Goal: Task Accomplishment & Management: Manage account settings

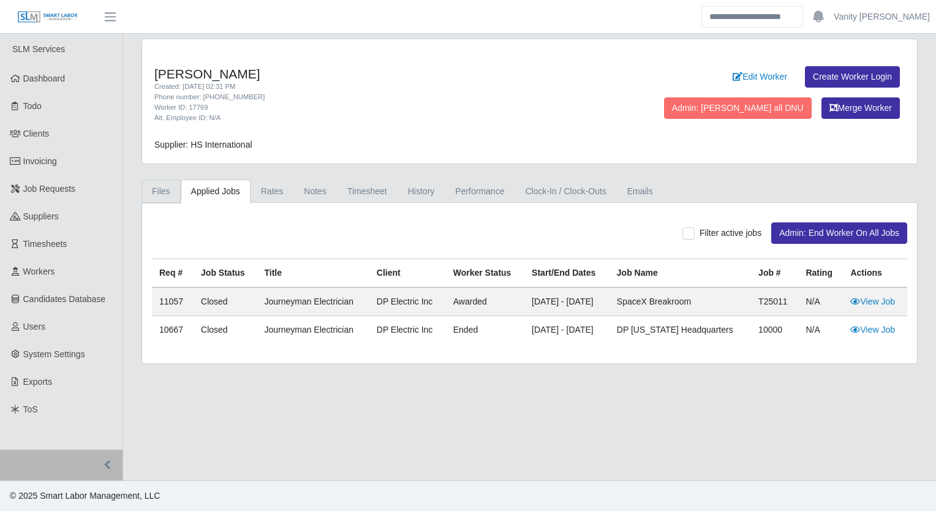
drag, startPoint x: 0, startPoint y: 0, endPoint x: 156, endPoint y: 187, distance: 243.5
click at [157, 187] on link "Files" at bounding box center [160, 191] width 39 height 24
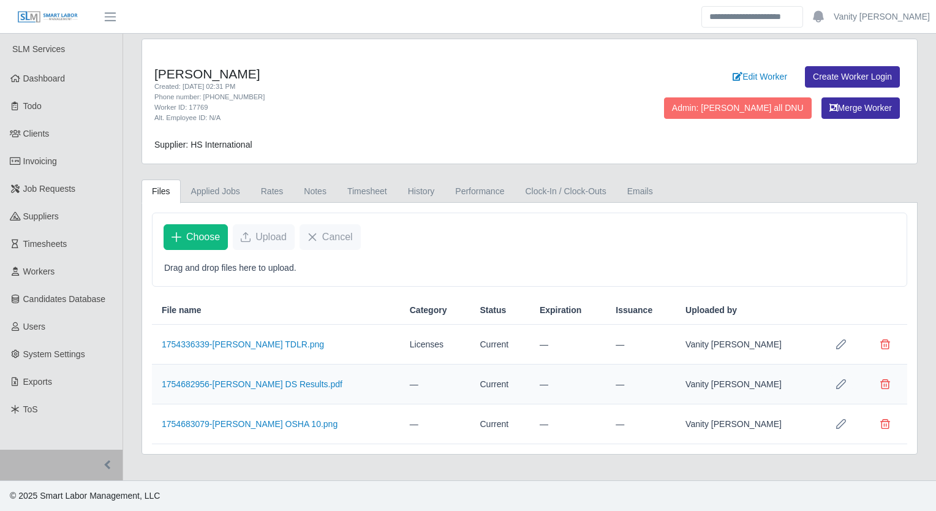
click at [842, 383] on icon "Row Edit" at bounding box center [841, 384] width 10 height 10
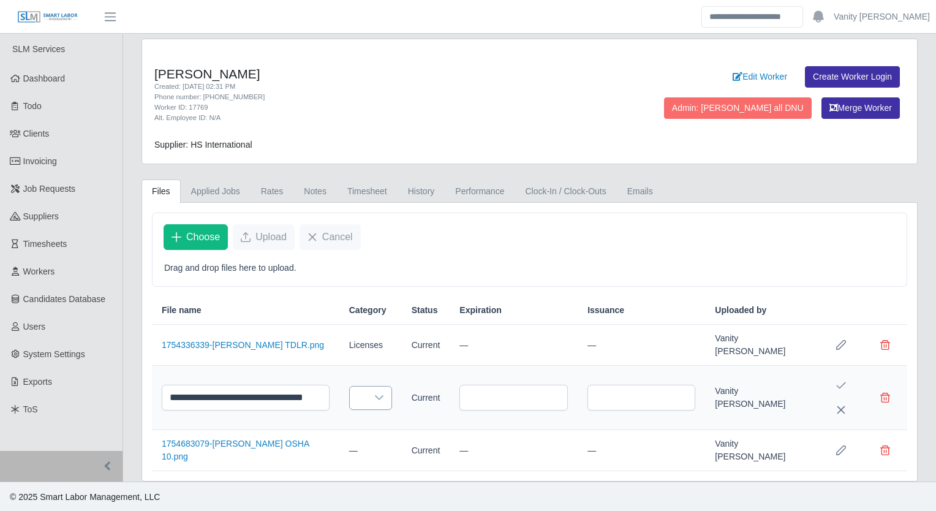
click at [367, 388] on div at bounding box center [379, 397] width 24 height 23
click at [347, 327] on span "Drug Test" at bounding box center [358, 321] width 37 height 13
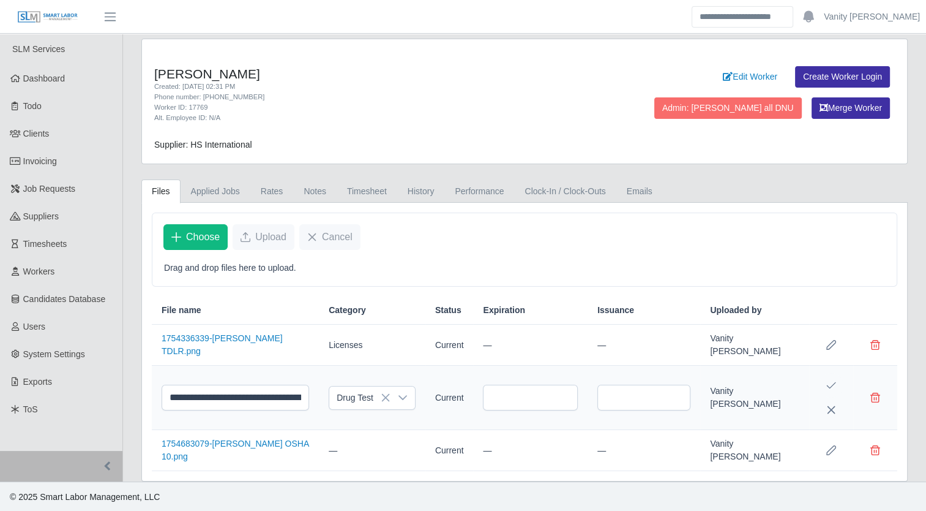
click at [833, 390] on icon "Save Edit" at bounding box center [832, 385] width 10 height 10
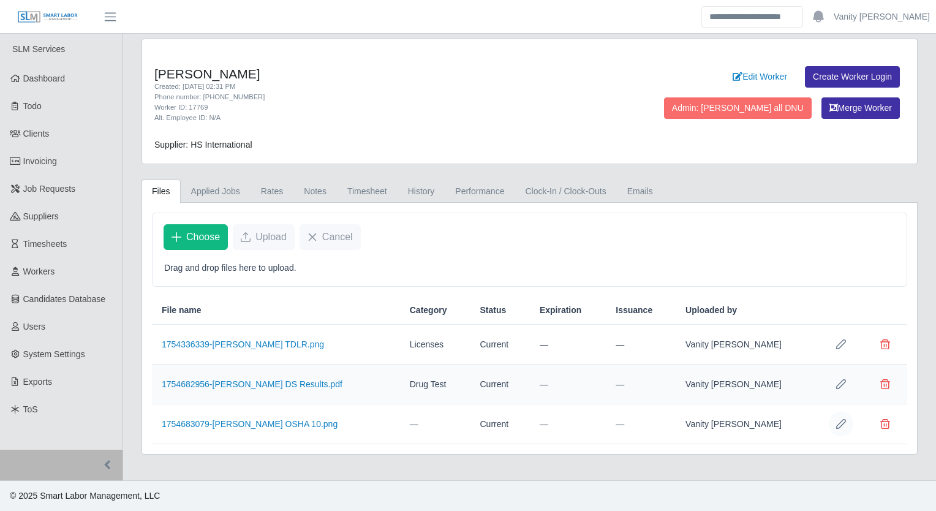
click at [845, 425] on icon "Row Edit" at bounding box center [841, 424] width 10 height 10
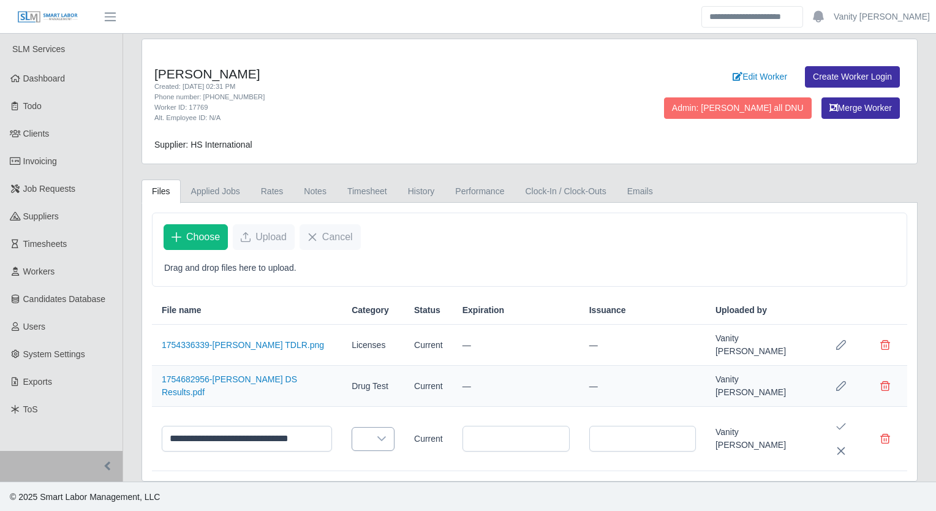
click at [377, 435] on icon at bounding box center [382, 438] width 10 height 10
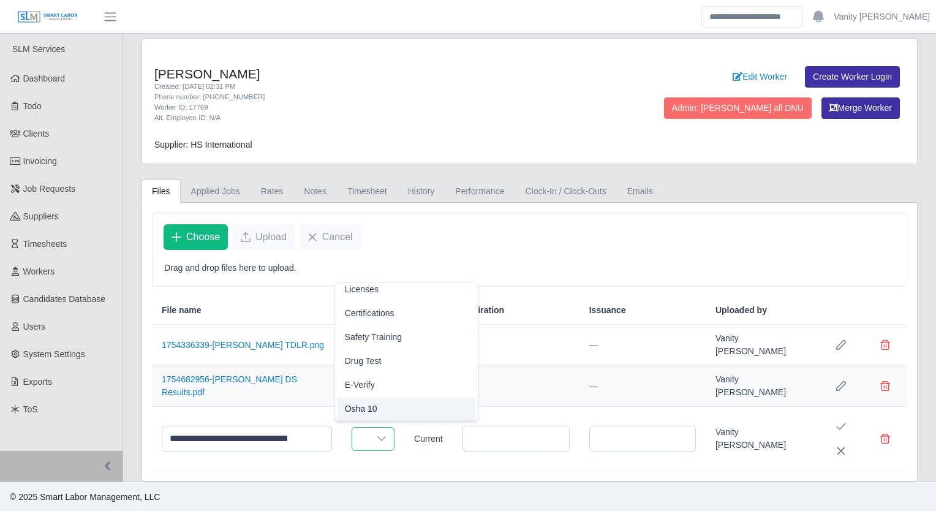
click at [360, 407] on span "Osha 10" at bounding box center [361, 408] width 32 height 13
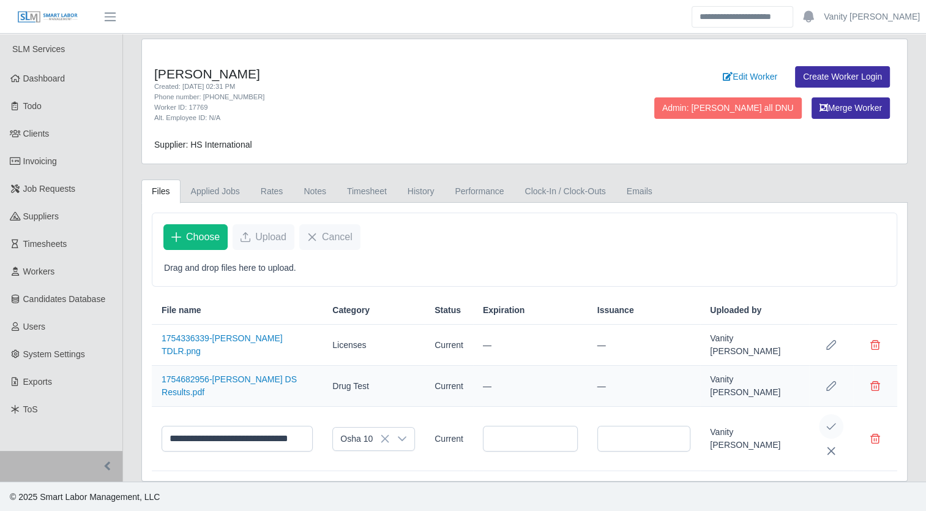
click at [839, 433] on button "Save Edit" at bounding box center [831, 426] width 24 height 24
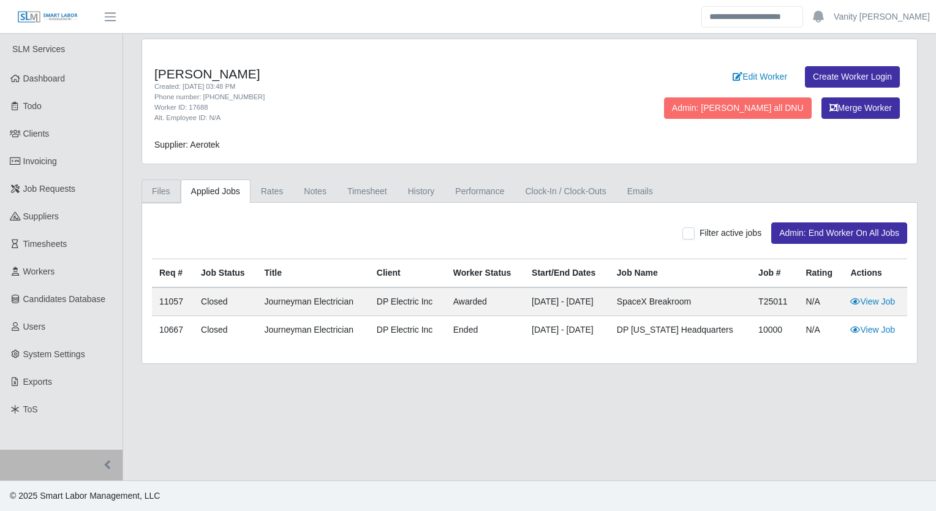
click at [169, 191] on link "Files" at bounding box center [160, 191] width 39 height 24
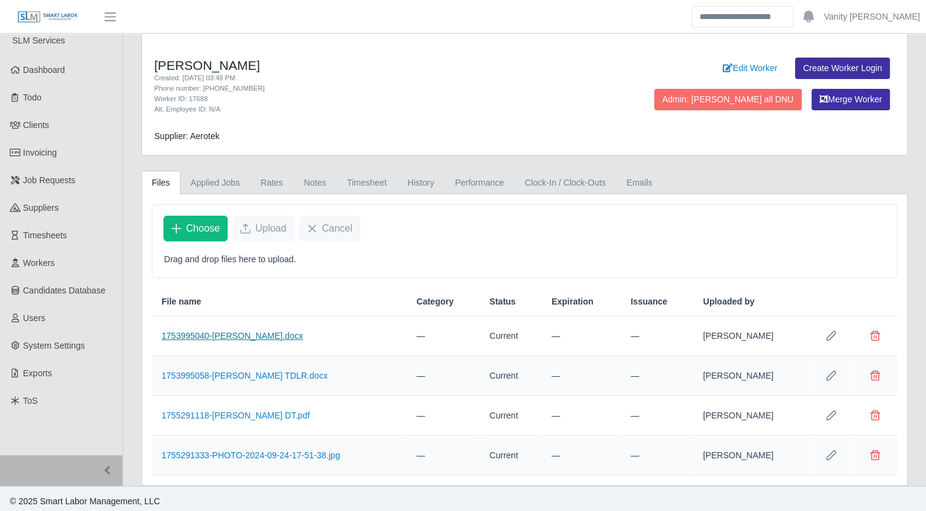
scroll to position [11, 0]
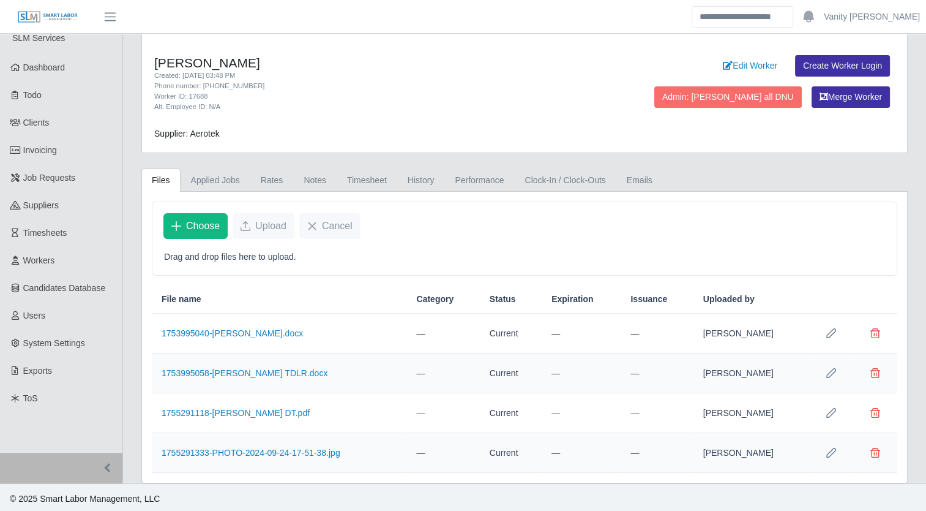
click at [254, 443] on td "1755291333-PHOTO-2024-09-24-17-51-38.jpg" at bounding box center [279, 453] width 255 height 40
click at [253, 453] on link "1755291333-PHOTO-2024-09-24-17-51-38.jpg" at bounding box center [251, 453] width 179 height 10
click at [830, 449] on icon "Row Edit" at bounding box center [832, 453] width 10 height 10
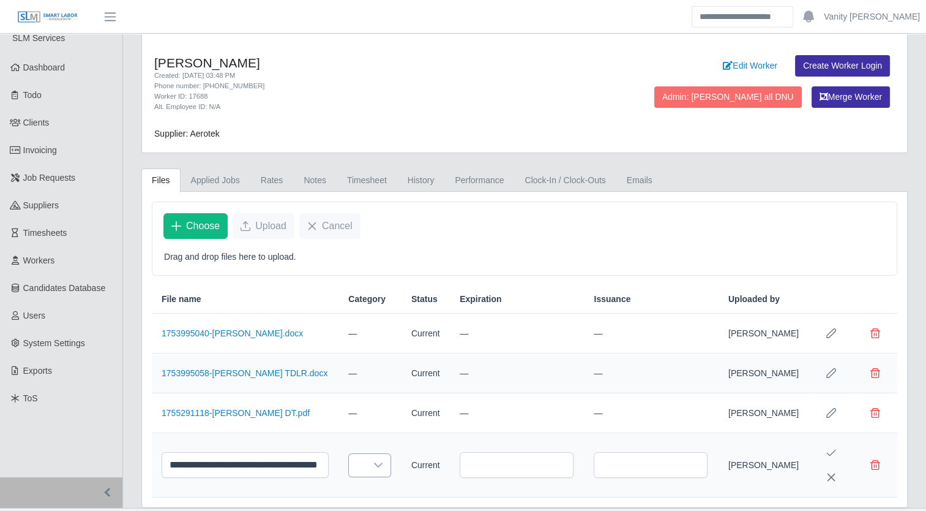
click at [373, 460] on icon at bounding box center [378, 465] width 10 height 10
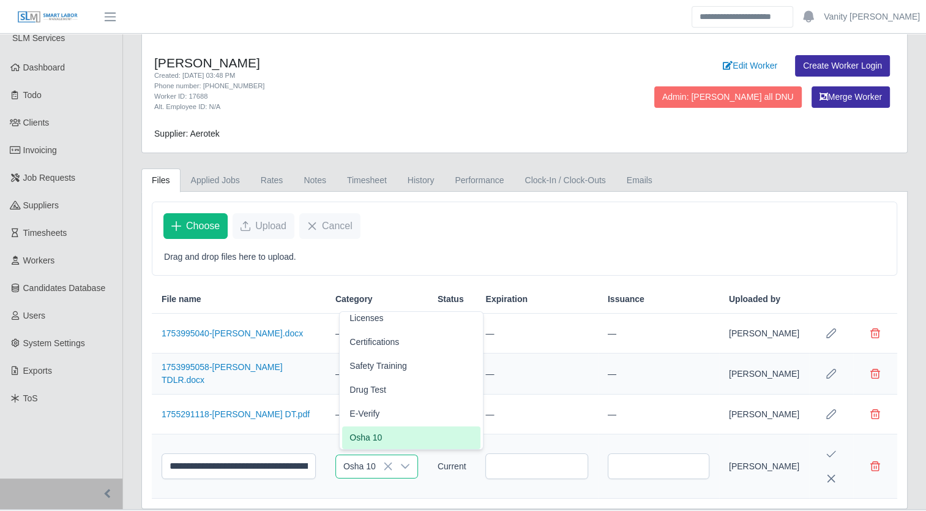
click at [370, 436] on span "Osha 10" at bounding box center [366, 437] width 32 height 13
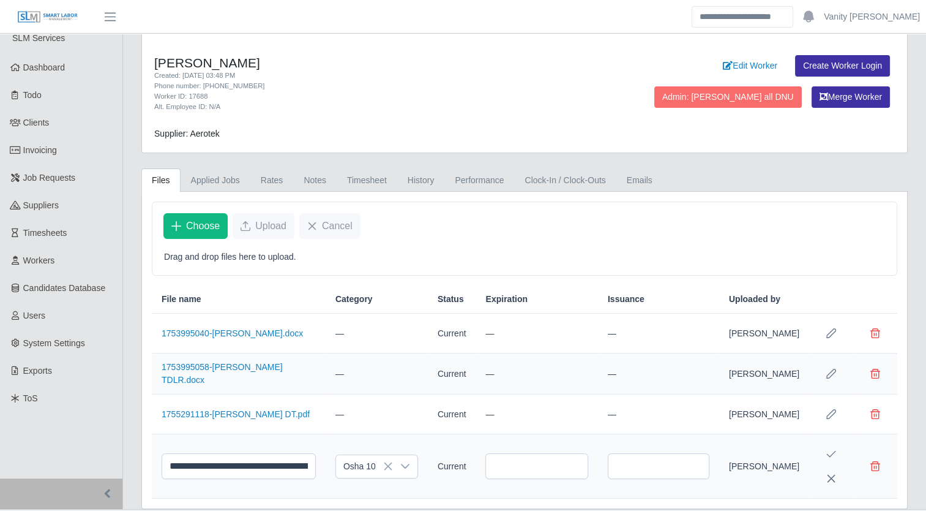
click at [830, 459] on icon "Save Edit" at bounding box center [832, 454] width 10 height 10
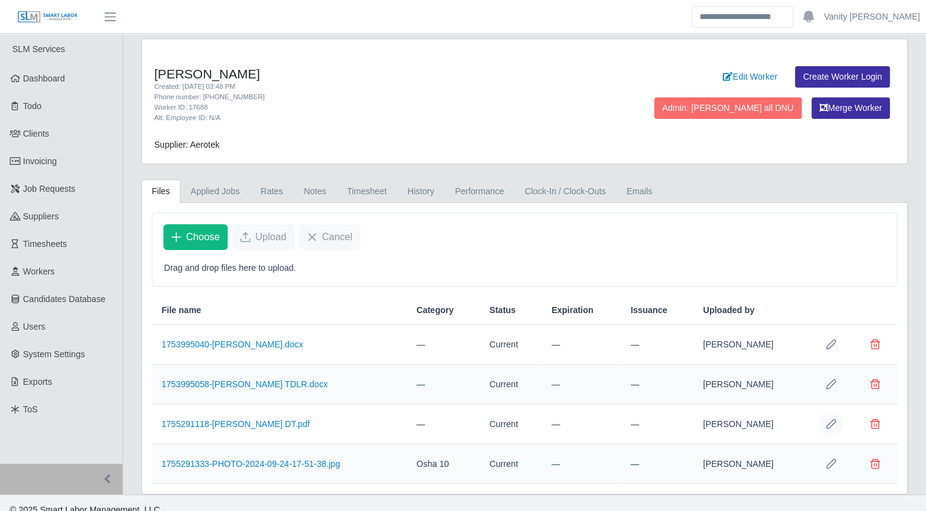
click at [830, 421] on icon "Row Edit" at bounding box center [832, 424] width 10 height 10
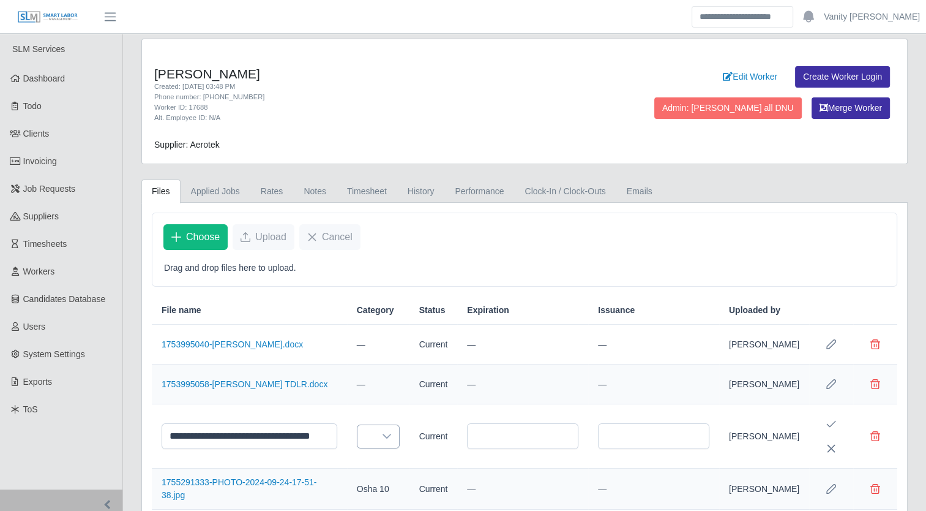
click at [388, 448] on div at bounding box center [387, 436] width 24 height 23
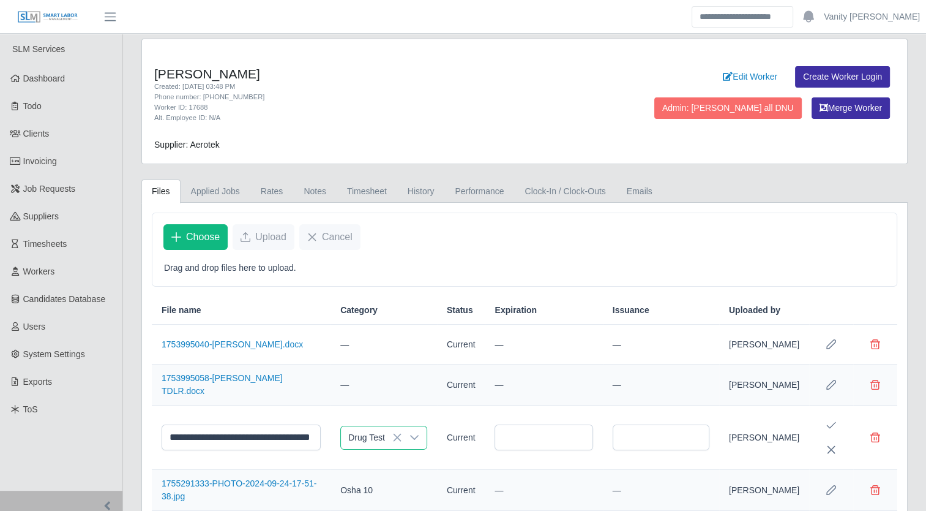
click at [379, 386] on span "Drug Test" at bounding box center [382, 381] width 37 height 13
click at [825, 437] on button "Save Edit" at bounding box center [831, 425] width 24 height 24
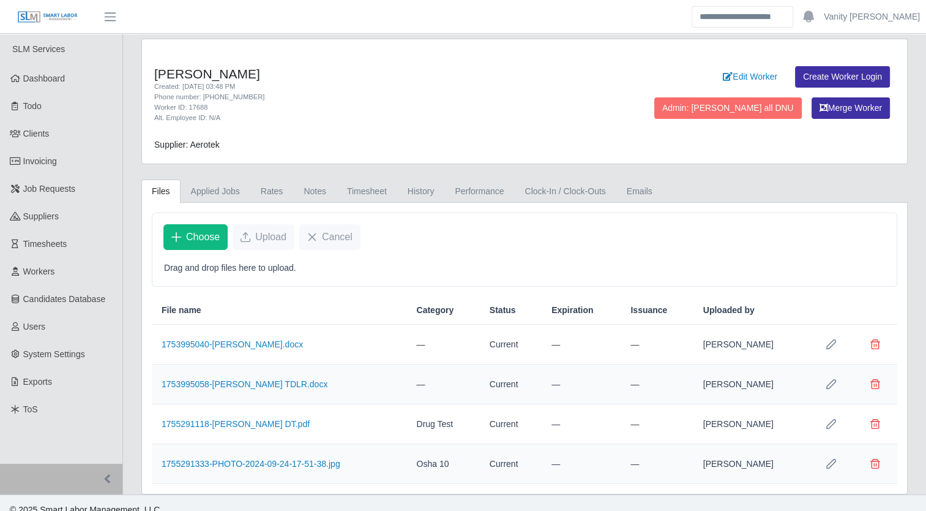
click at [833, 380] on icon "Row Edit" at bounding box center [832, 384] width 10 height 10
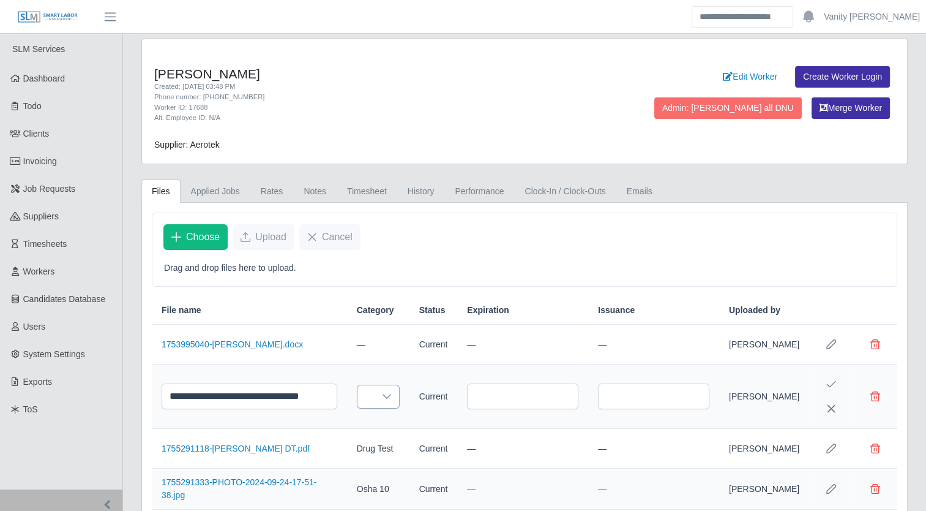
click at [387, 408] on div at bounding box center [387, 396] width 24 height 23
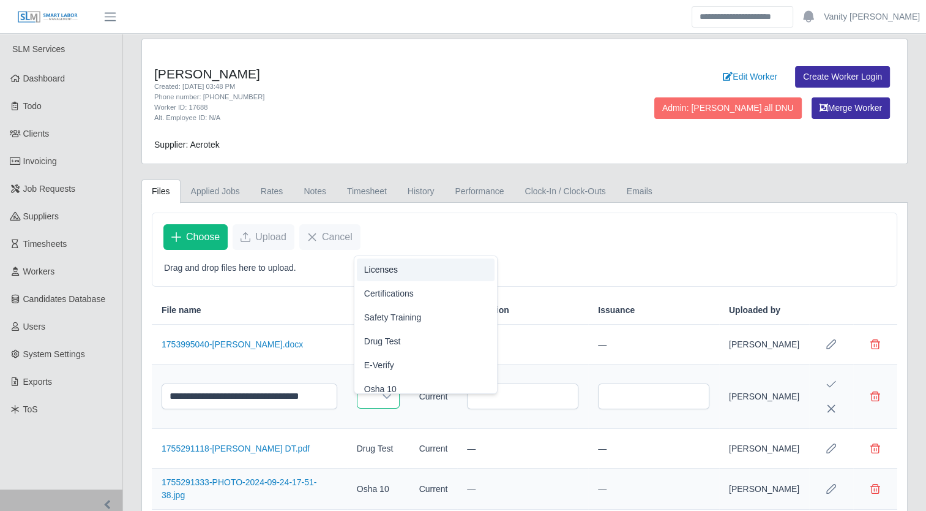
click at [375, 276] on span "Licenses" at bounding box center [381, 269] width 34 height 13
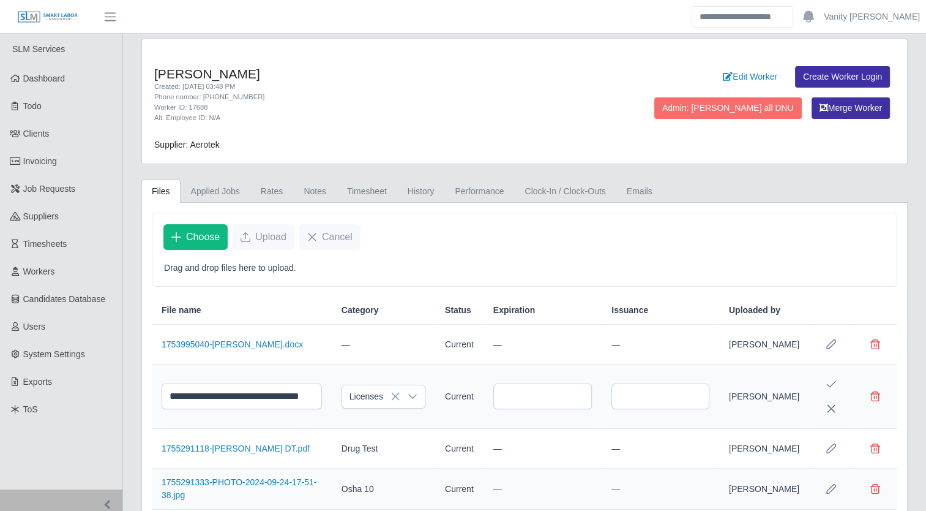
click at [834, 389] on icon "Save Edit" at bounding box center [832, 384] width 10 height 10
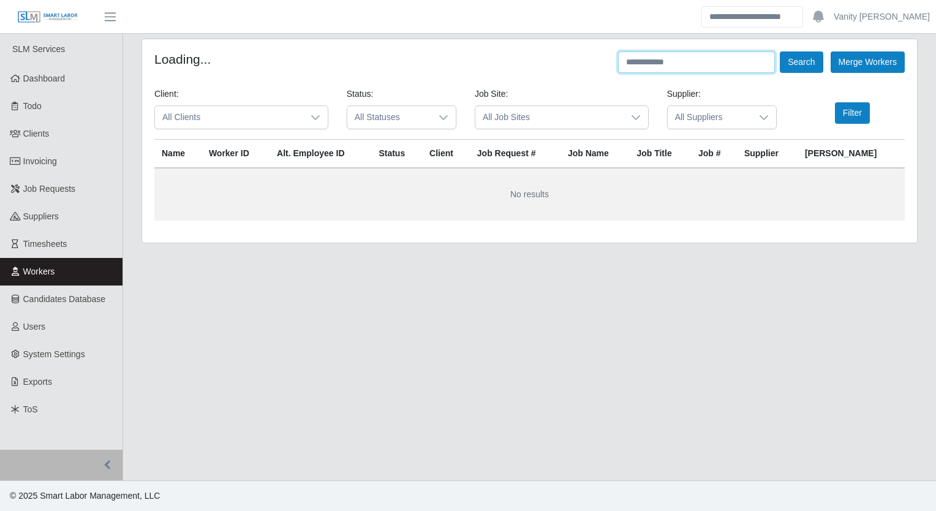
click at [726, 59] on input "text" at bounding box center [696, 61] width 157 height 21
click at [779, 51] on button "Search" at bounding box center [800, 61] width 43 height 21
drag, startPoint x: 727, startPoint y: 61, endPoint x: 650, endPoint y: 66, distance: 76.7
click at [650, 66] on input "**********" at bounding box center [696, 61] width 157 height 21
type input "*****"
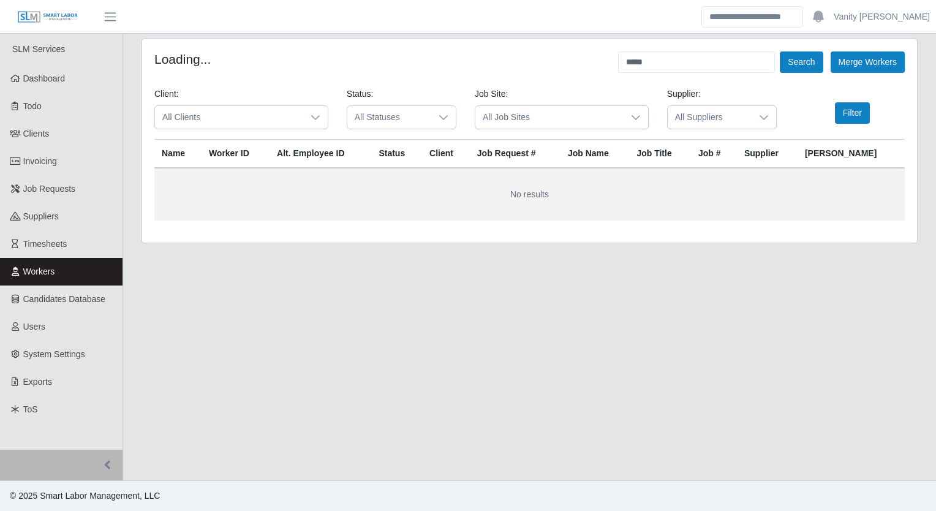
click at [310, 116] on icon at bounding box center [315, 118] width 10 height 10
click at [260, 70] on div "Loading... ***** Search Merge Workers" at bounding box center [529, 61] width 750 height 21
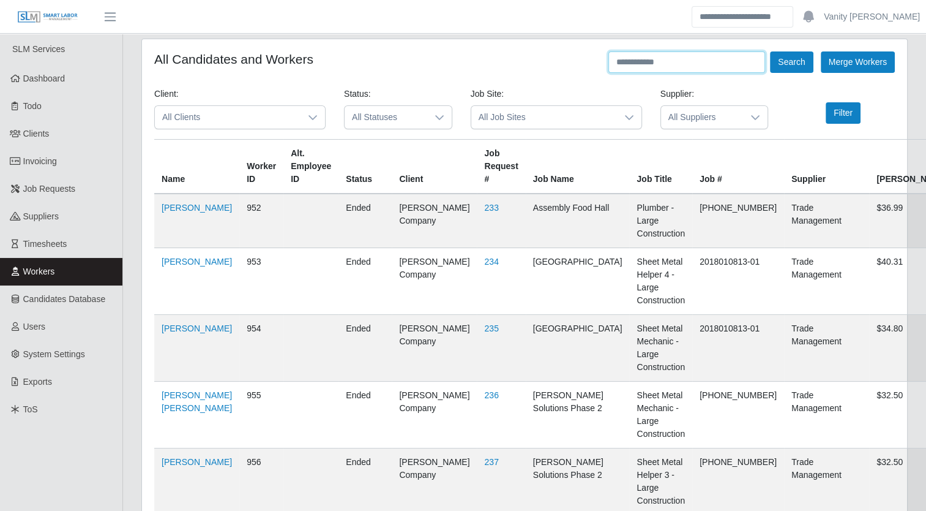
click at [648, 67] on input "text" at bounding box center [687, 61] width 157 height 21
type input "*****"
click at [309, 114] on icon at bounding box center [313, 118] width 10 height 10
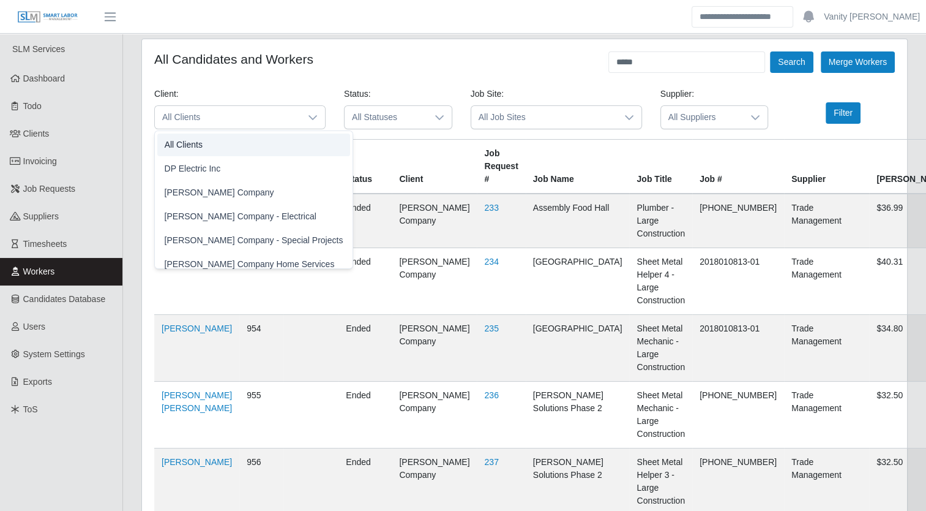
click at [274, 147] on li "All Clients" at bounding box center [253, 144] width 193 height 23
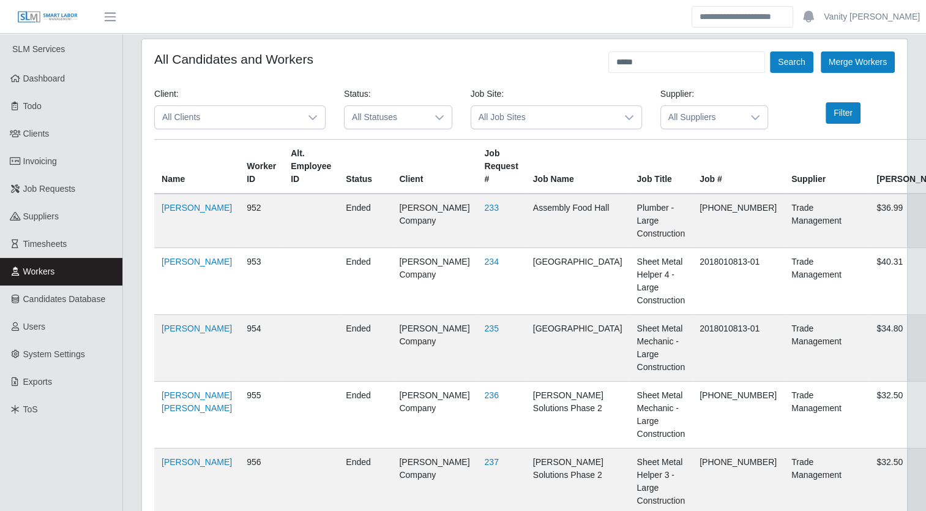
click at [276, 121] on span "All Clients" at bounding box center [228, 117] width 146 height 23
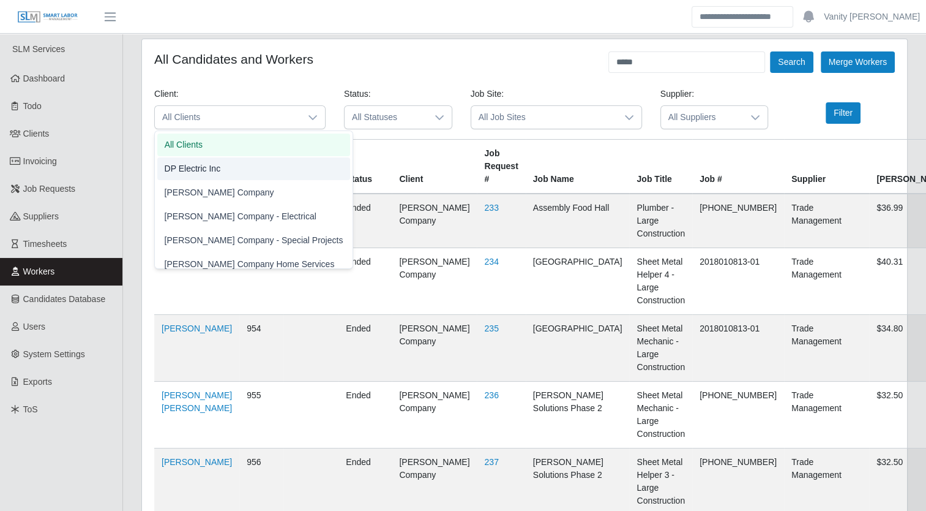
click at [245, 170] on li "DP Electric Inc" at bounding box center [253, 168] width 193 height 23
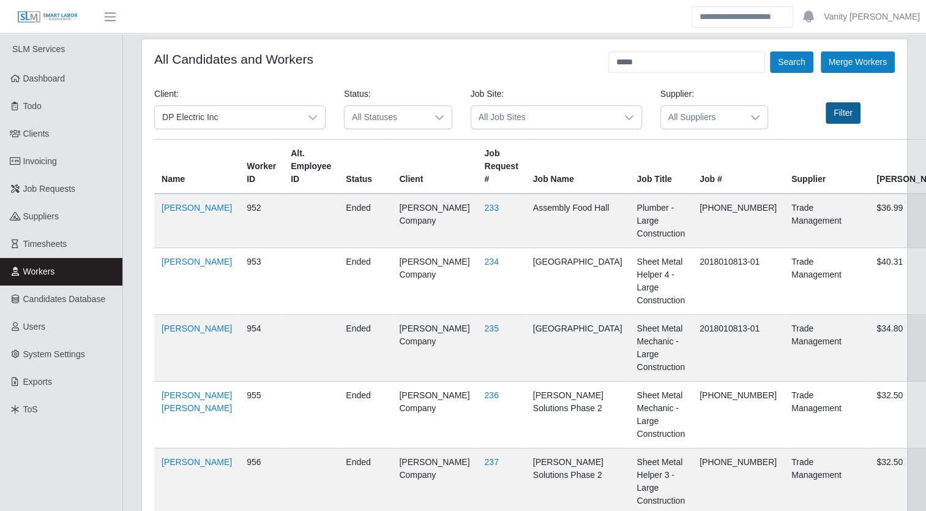
click at [842, 113] on button "Filter" at bounding box center [843, 112] width 35 height 21
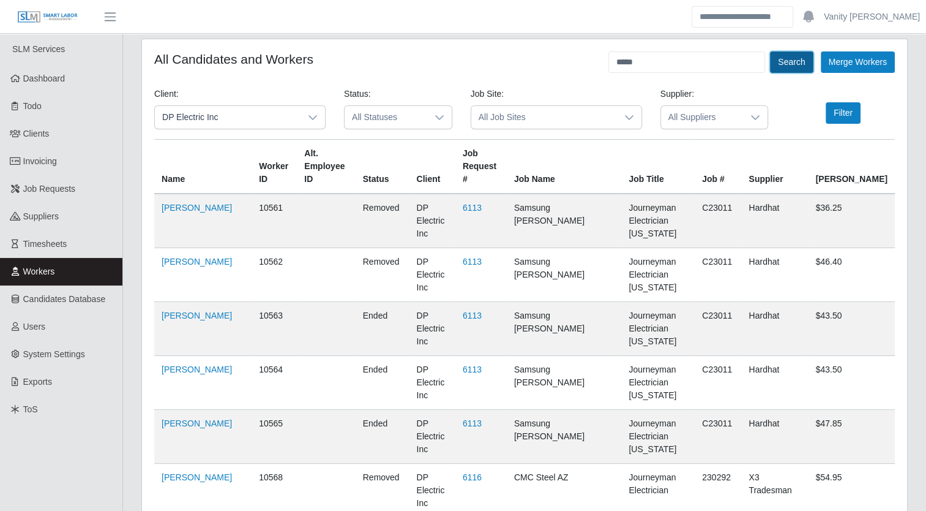
click at [798, 62] on button "Search" at bounding box center [791, 61] width 43 height 21
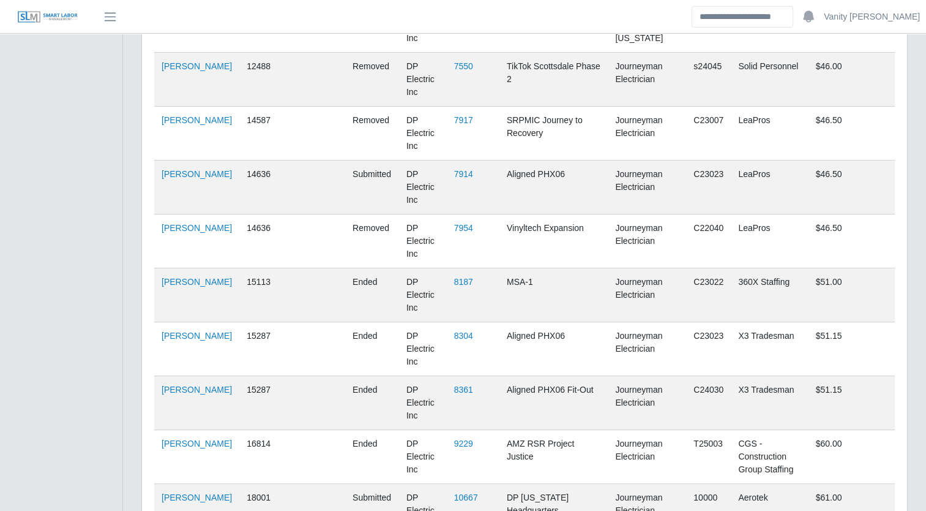
scroll to position [673, 0]
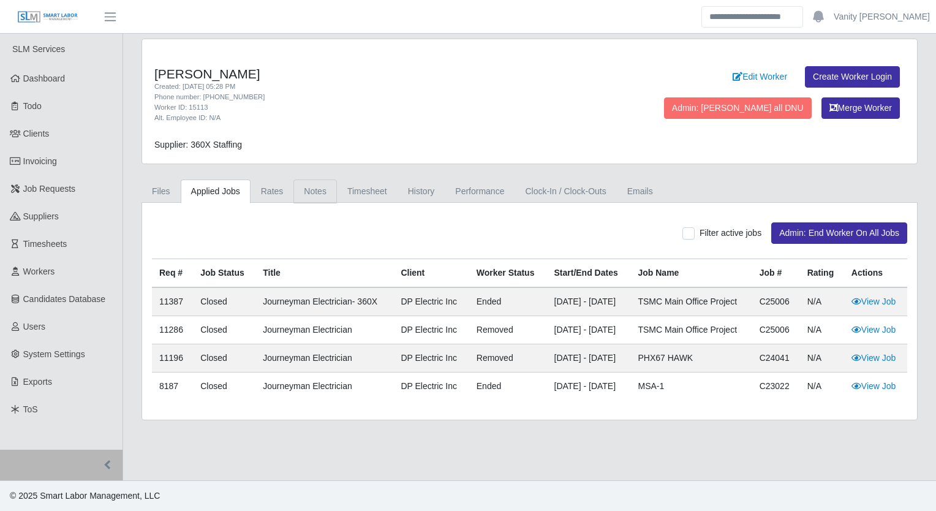
click at [317, 191] on link "Notes" at bounding box center [314, 191] width 43 height 24
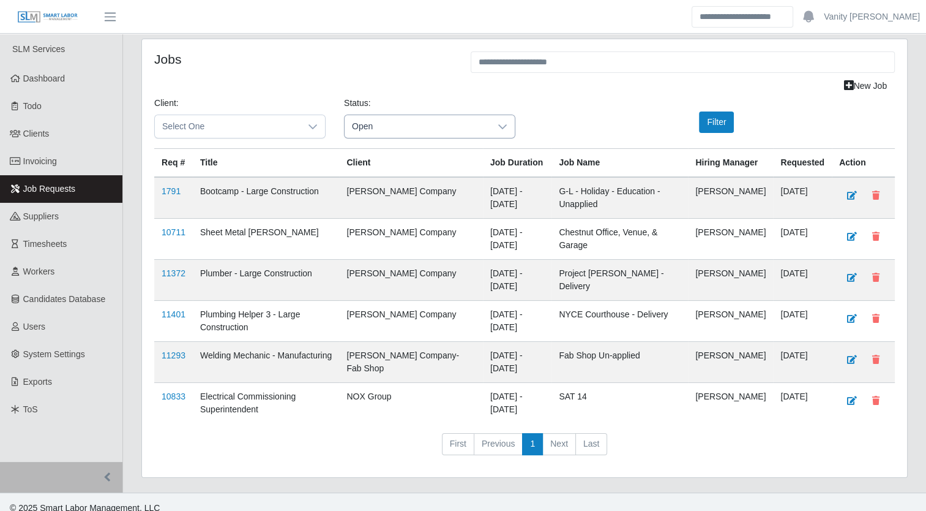
click at [505, 128] on icon at bounding box center [503, 127] width 10 height 10
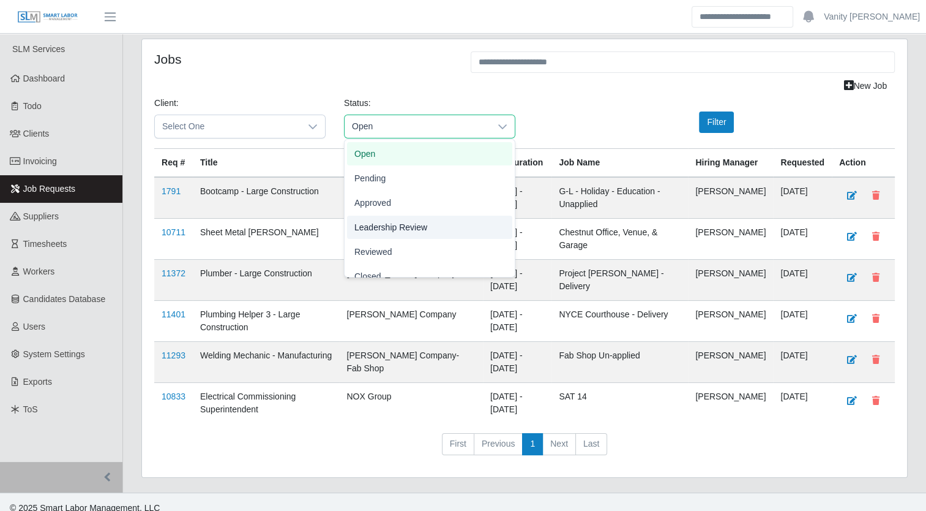
scroll to position [38, 0]
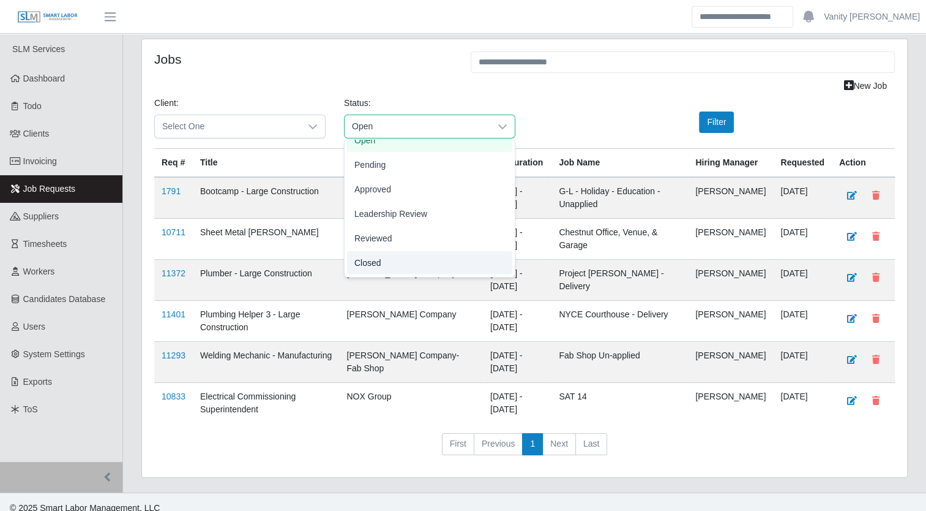
click at [365, 258] on span "Closed" at bounding box center [368, 263] width 27 height 13
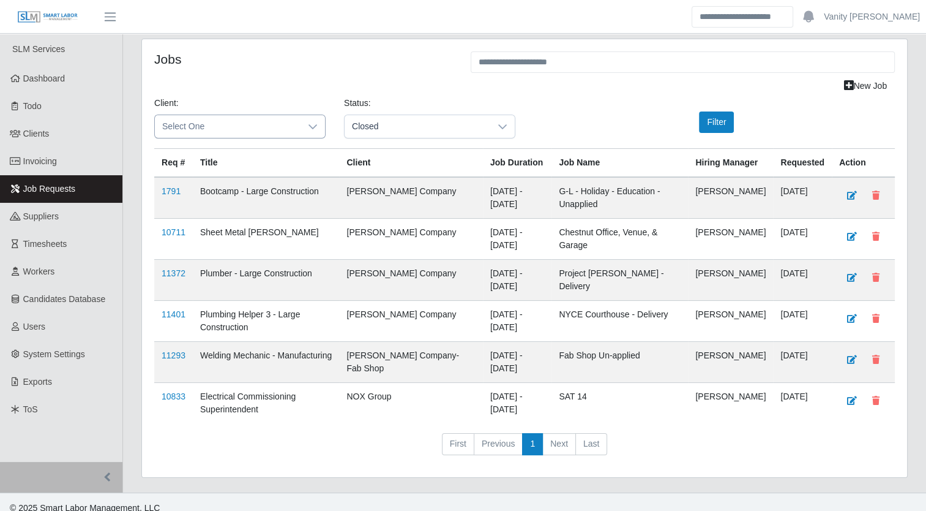
click at [308, 120] on div at bounding box center [313, 126] width 24 height 23
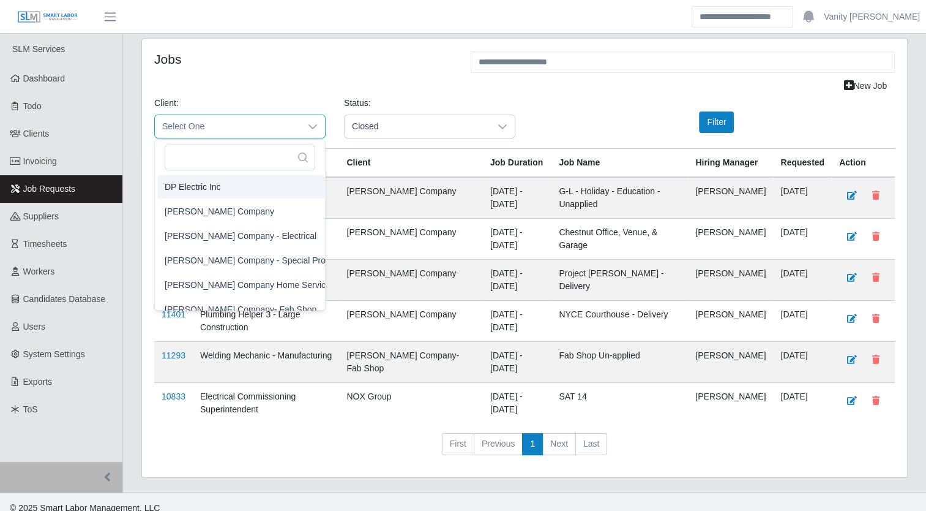
click at [223, 188] on li "DP Electric Inc" at bounding box center [253, 186] width 193 height 23
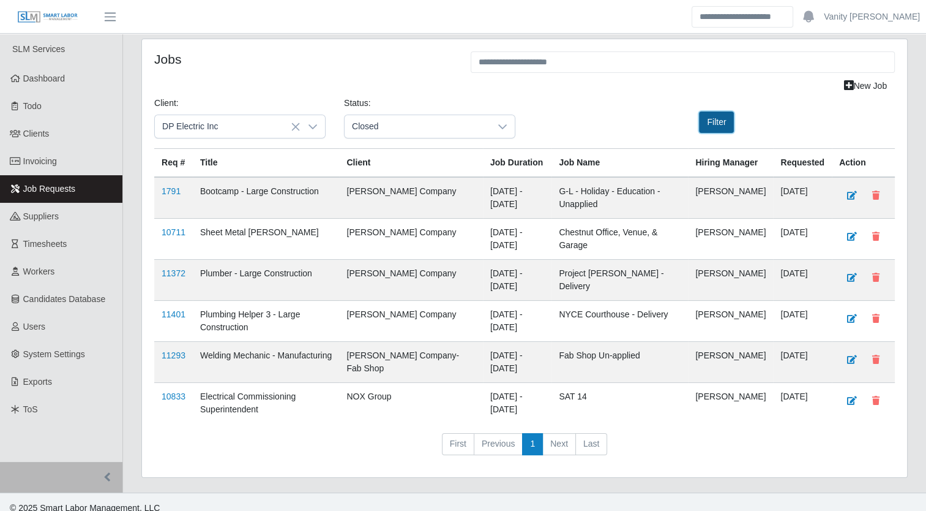
click at [722, 126] on button "Filter" at bounding box center [716, 121] width 35 height 21
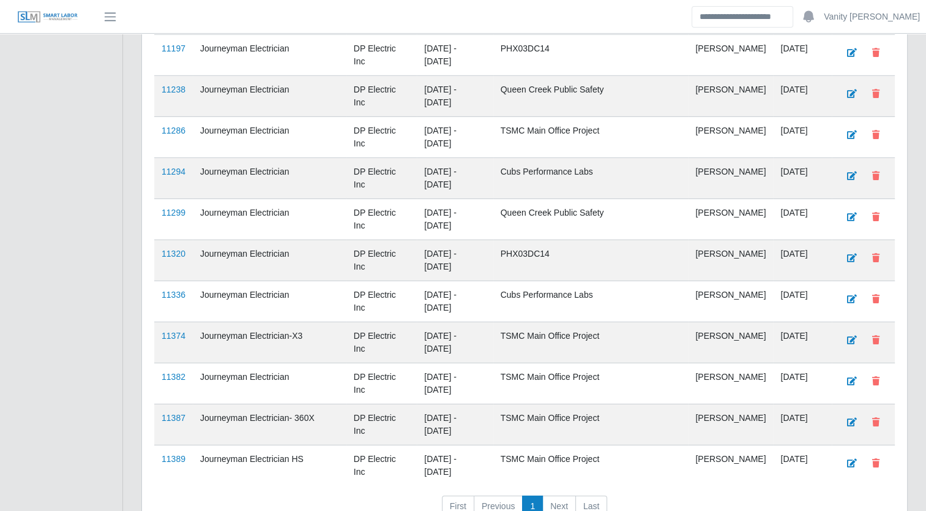
scroll to position [8447, 0]
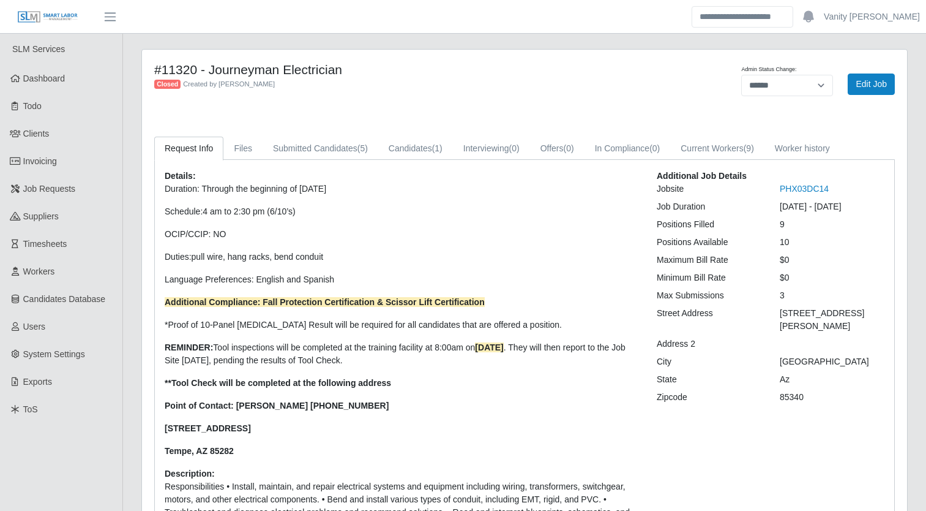
select select "******"
click at [710, 141] on link "Current Workers (9)" at bounding box center [717, 149] width 94 height 24
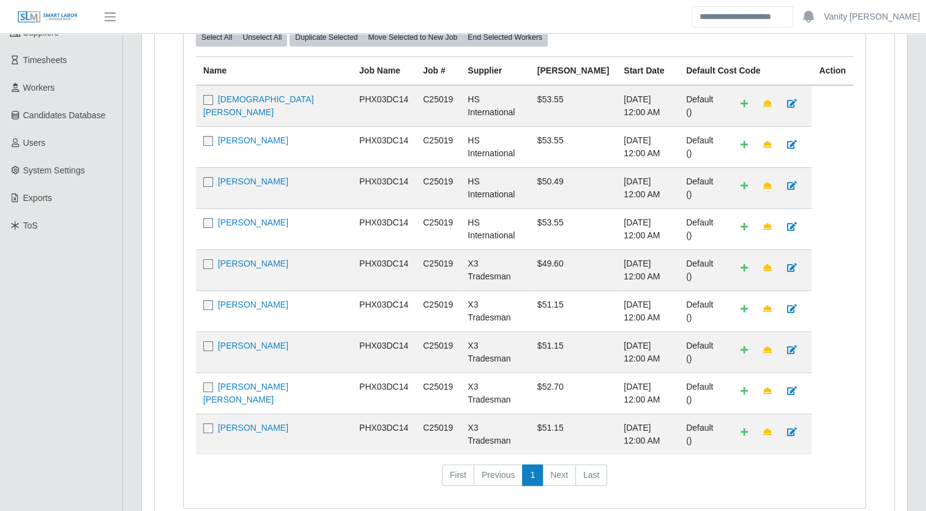
scroll to position [122, 0]
